Goal: Task Accomplishment & Management: Manage account settings

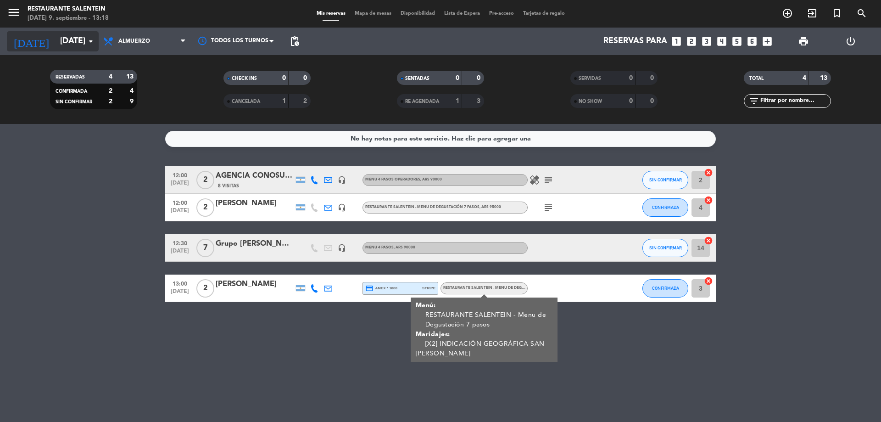
click at [83, 43] on input "[DATE]" at bounding box center [109, 41] width 106 height 18
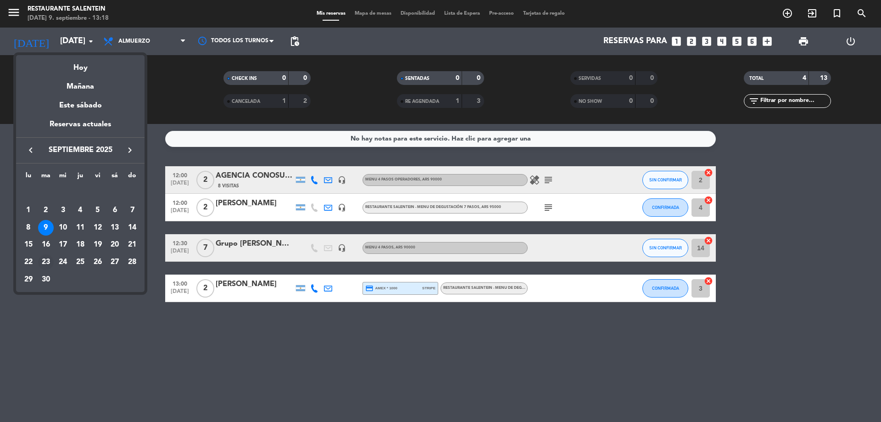
click at [42, 261] on div "23" at bounding box center [46, 262] width 16 height 16
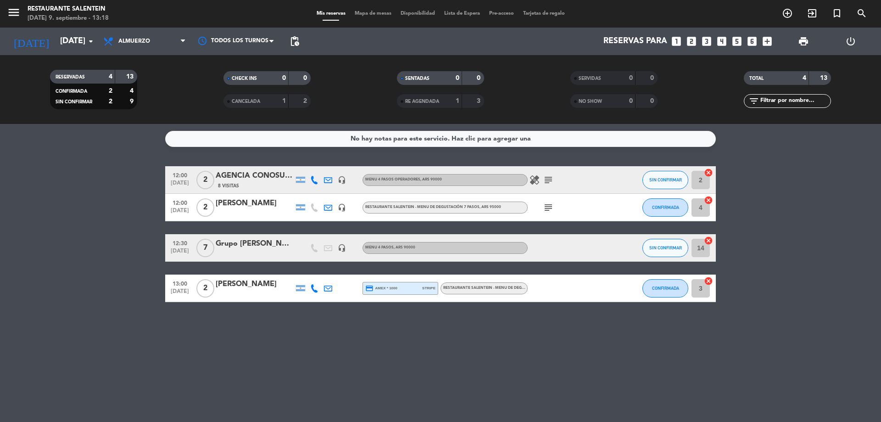
type input "[DATE]"
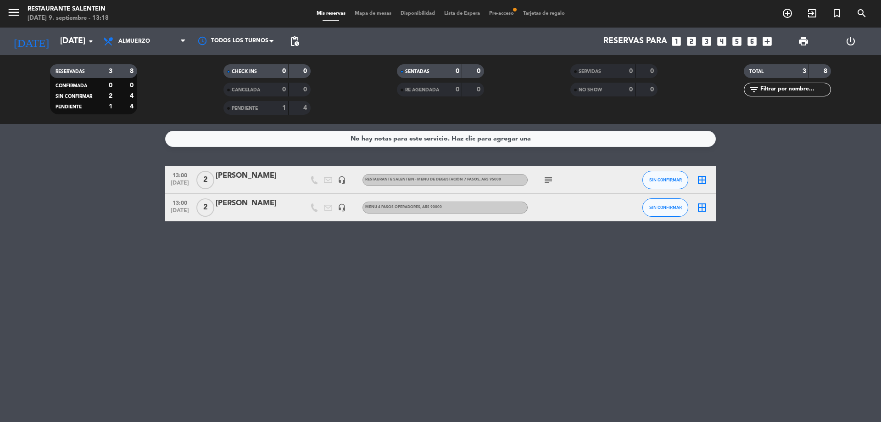
click at [494, 14] on span "Pre-acceso fiber_manual_record" at bounding box center [501, 13] width 34 height 5
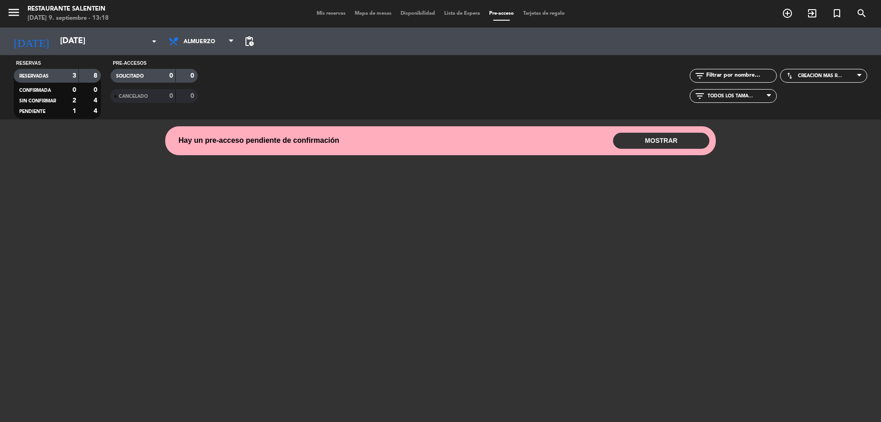
click at [660, 130] on div "Hay un pre-acceso pendiente de confirmación MOSTRAR 13:00 4 Concierge email SAL…" at bounding box center [440, 140] width 550 height 29
drag, startPoint x: 658, startPoint y: 135, endPoint x: 637, endPoint y: 145, distance: 23.2
click at [655, 137] on button "MOSTRAR" at bounding box center [661, 141] width 96 height 16
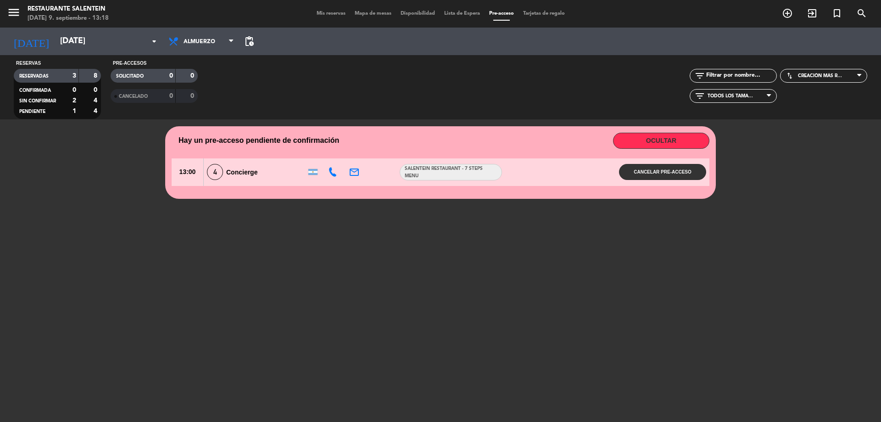
drag, startPoint x: 375, startPoint y: 302, endPoint x: 370, endPoint y: 208, distance: 94.6
click at [376, 279] on div at bounding box center [440, 281] width 537 height 147
click at [320, 8] on div "menu Restaurante Salentein [DATE] 9. septiembre - 13:18 Mis reservas Mapa de me…" at bounding box center [440, 14] width 881 height 28
click at [321, 16] on span "Mis reservas" at bounding box center [331, 13] width 38 height 5
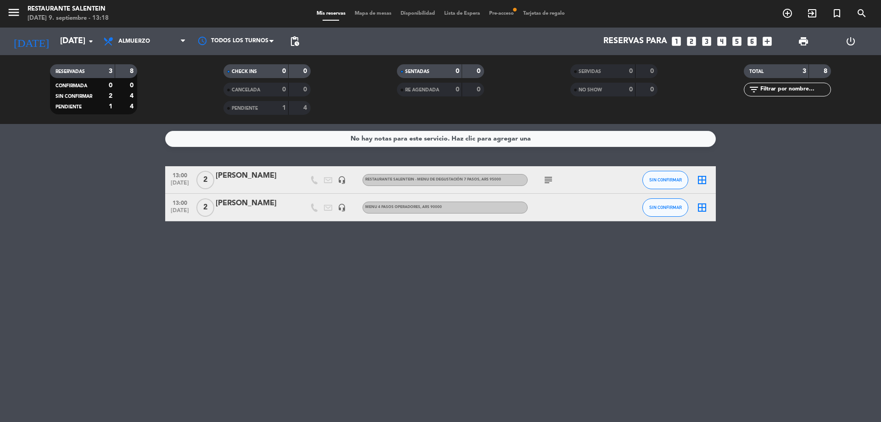
click at [374, 14] on span "Mapa de mesas" at bounding box center [373, 13] width 46 height 5
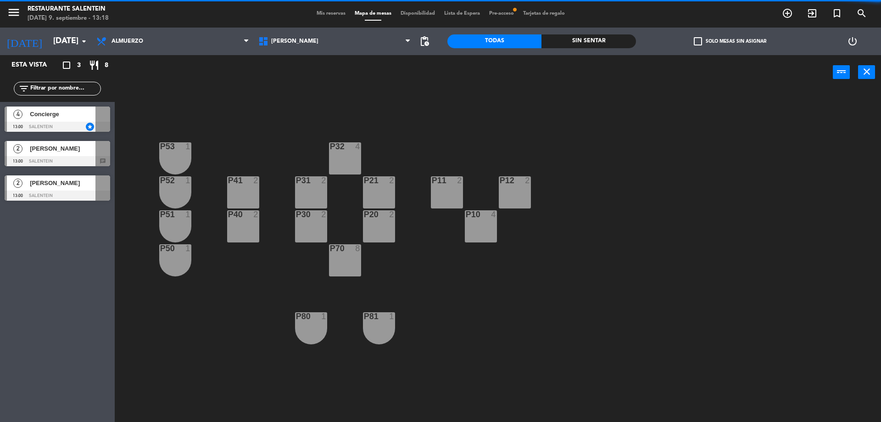
click at [378, 46] on span "[PERSON_NAME]" at bounding box center [335, 41] width 162 height 20
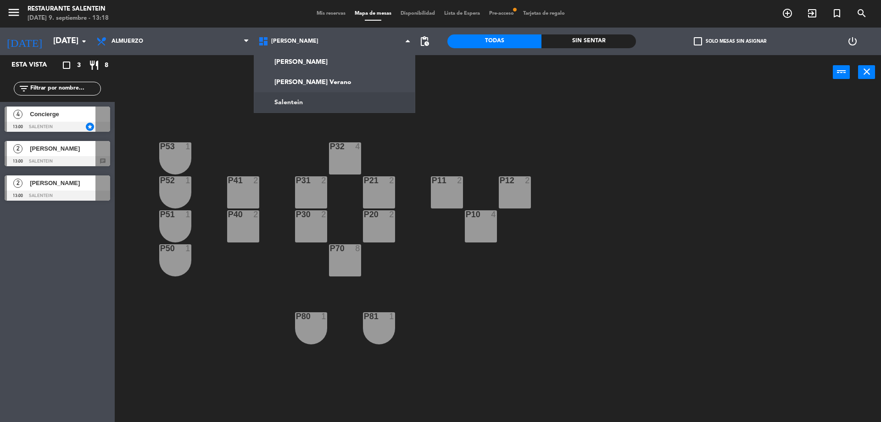
click at [351, 101] on ng-component "menu Restaurante Salentein [DATE] 9. septiembre - 13:18 Mis reservas Mapa de me…" at bounding box center [440, 212] width 881 height 424
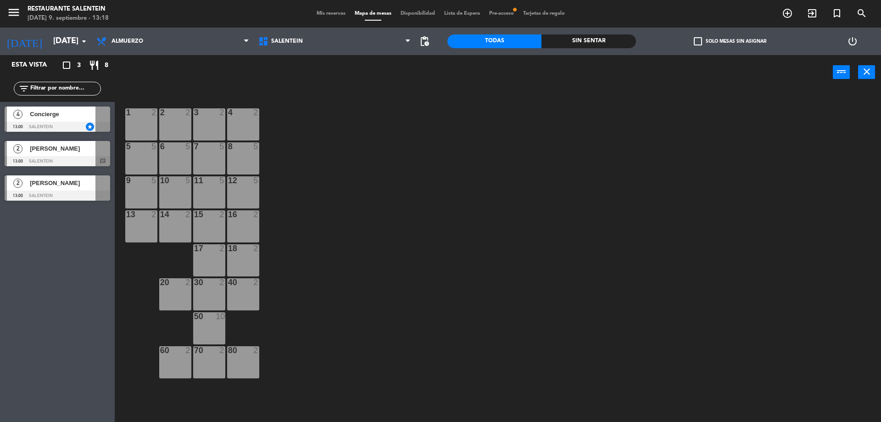
click at [327, 16] on span "Mis reservas" at bounding box center [331, 13] width 38 height 5
